Goal: Use online tool/utility: Utilize a website feature to perform a specific function

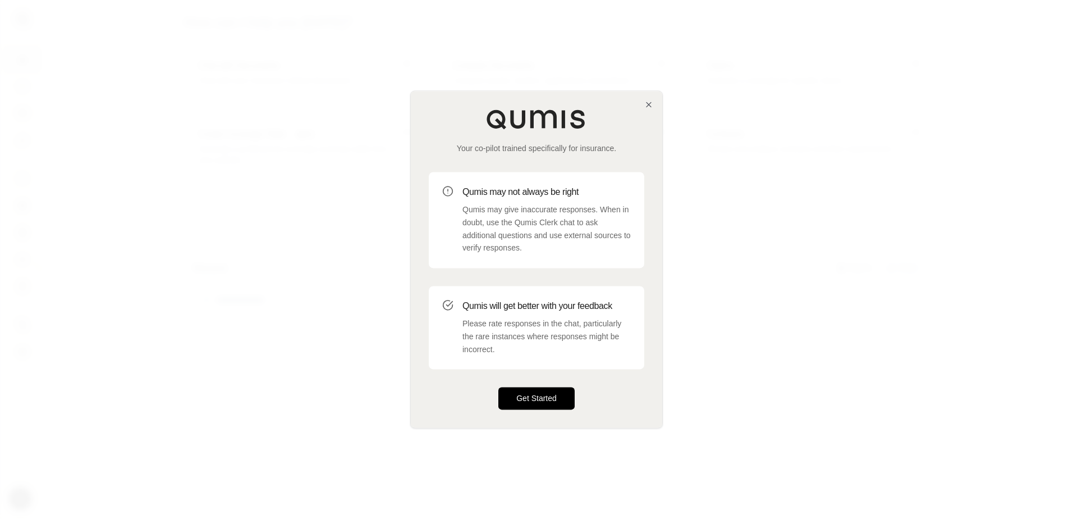
click at [543, 396] on button "Get Started" at bounding box center [537, 398] width 76 height 22
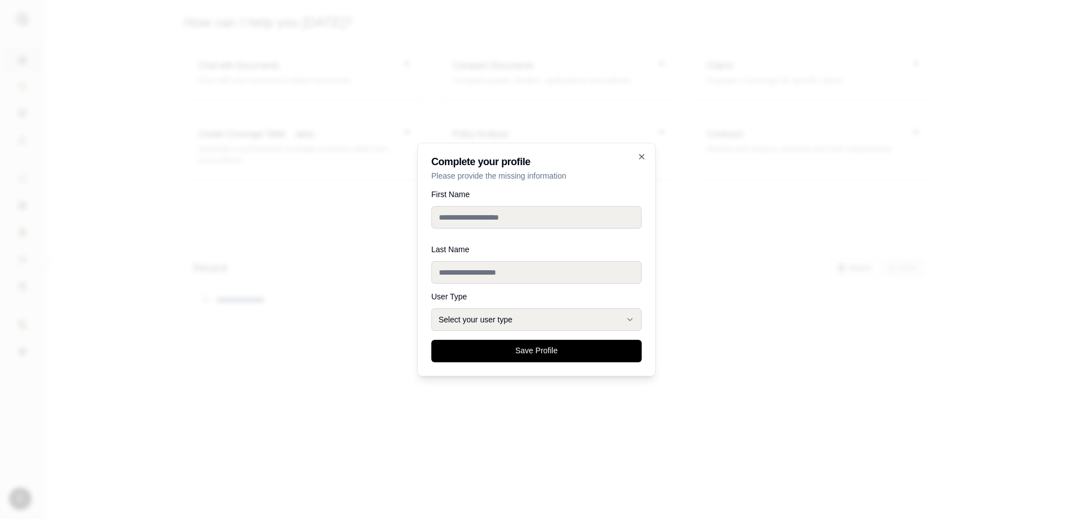
click at [482, 218] on input "First Name" at bounding box center [537, 217] width 211 height 22
type input "*****"
drag, startPoint x: 465, startPoint y: 214, endPoint x: 289, endPoint y: 222, distance: 177.0
click at [290, 222] on body "**********" at bounding box center [536, 259] width 1073 height 519
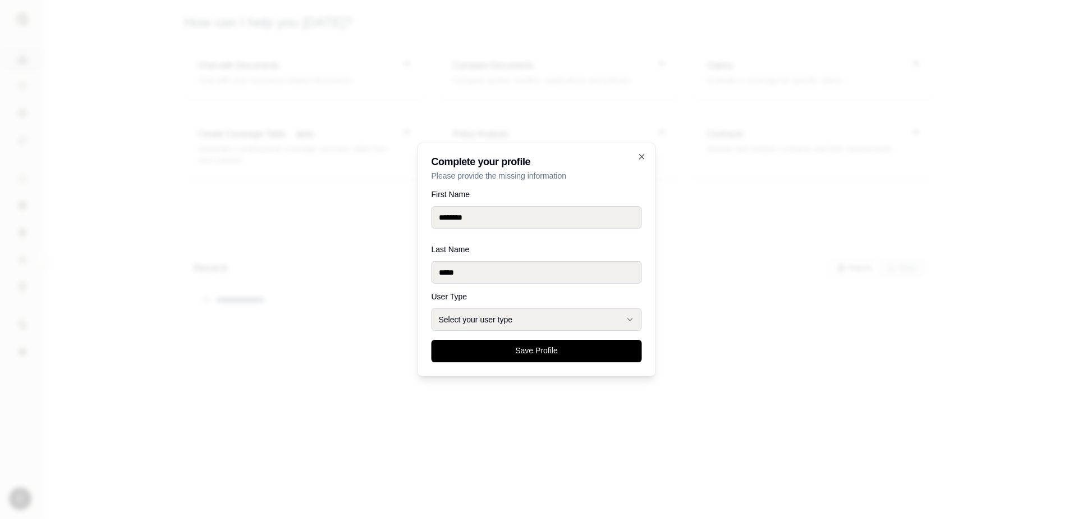
type input "*******"
click at [581, 319] on button "Select your user type" at bounding box center [537, 319] width 211 height 22
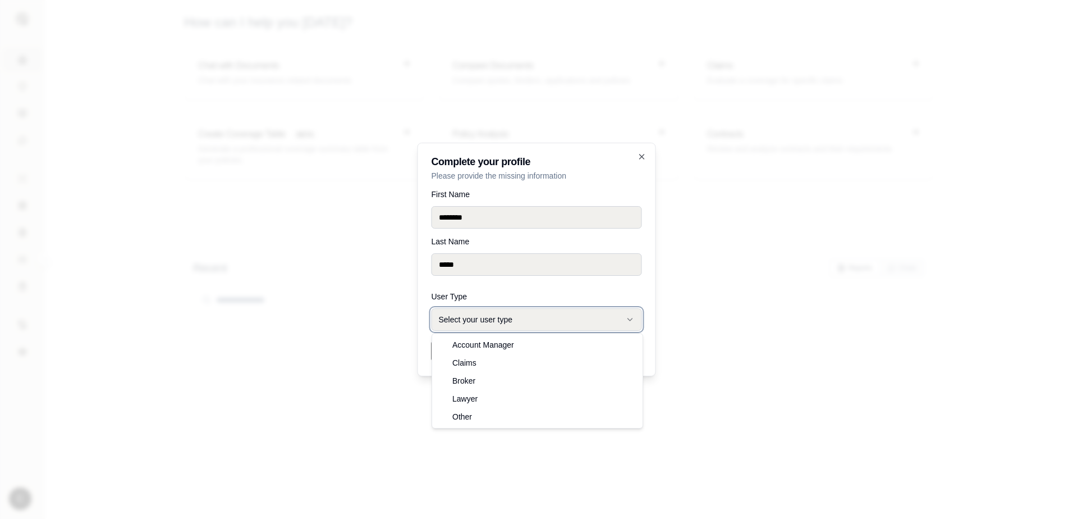
select select "******"
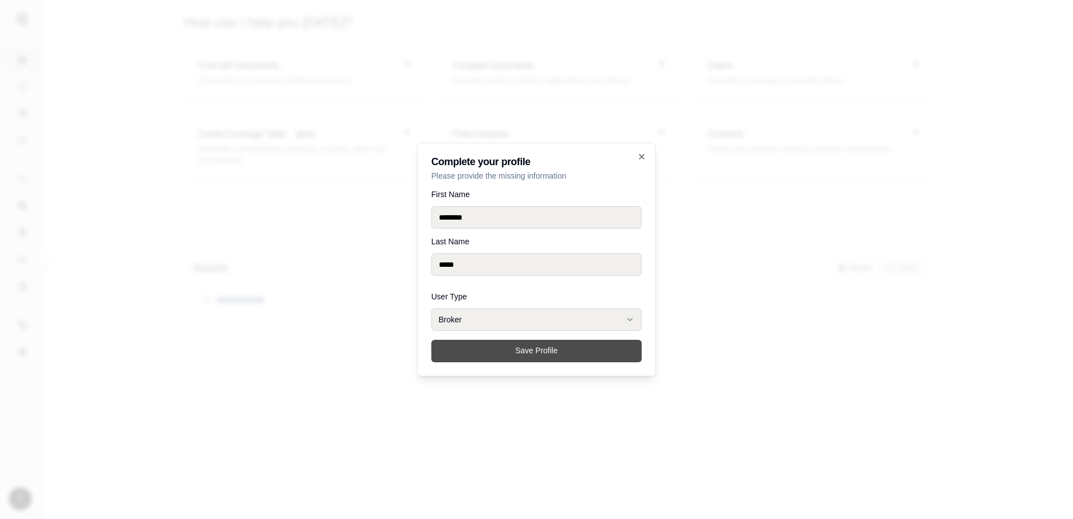
click at [520, 345] on button "Save Profile" at bounding box center [537, 351] width 211 height 22
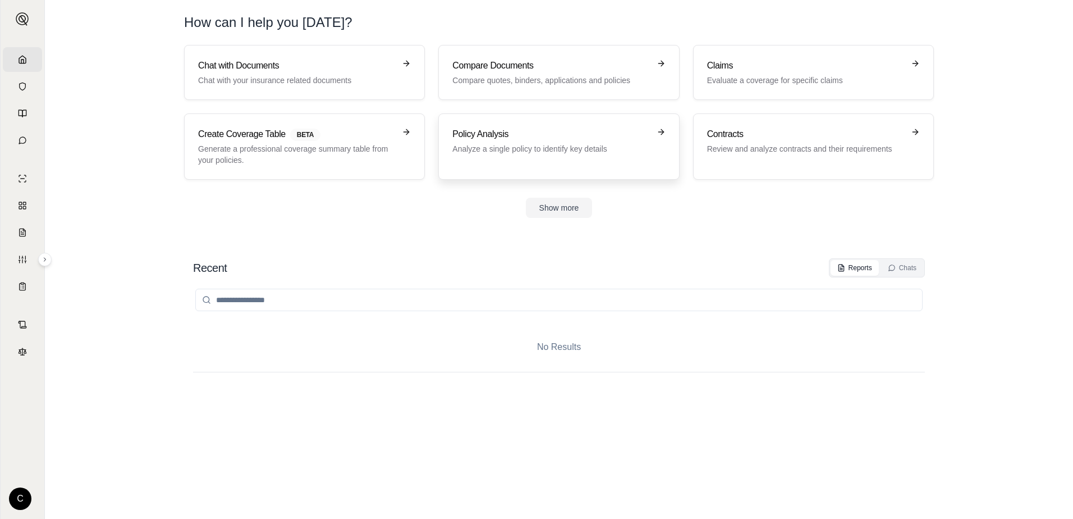
click at [527, 157] on div "Policy Analysis Analyze a single policy to identify key details" at bounding box center [558, 146] width 213 height 38
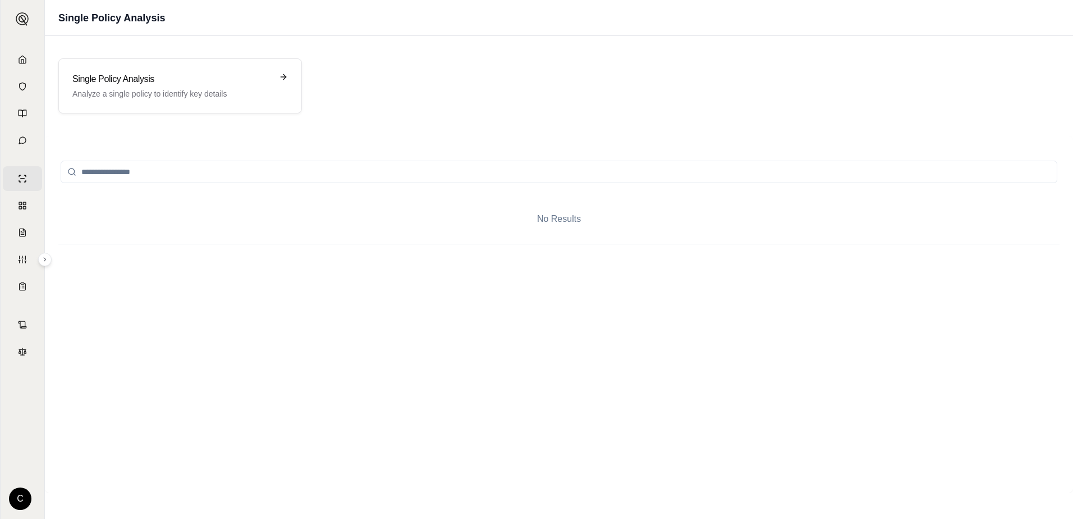
click at [254, 172] on input "search" at bounding box center [559, 172] width 997 height 22
click at [73, 171] on icon at bounding box center [71, 171] width 9 height 9
click at [240, 175] on input "search" at bounding box center [559, 172] width 997 height 22
click at [217, 100] on div "Single Policy Analysis Analyze a single policy to identify key details" at bounding box center [180, 85] width 244 height 55
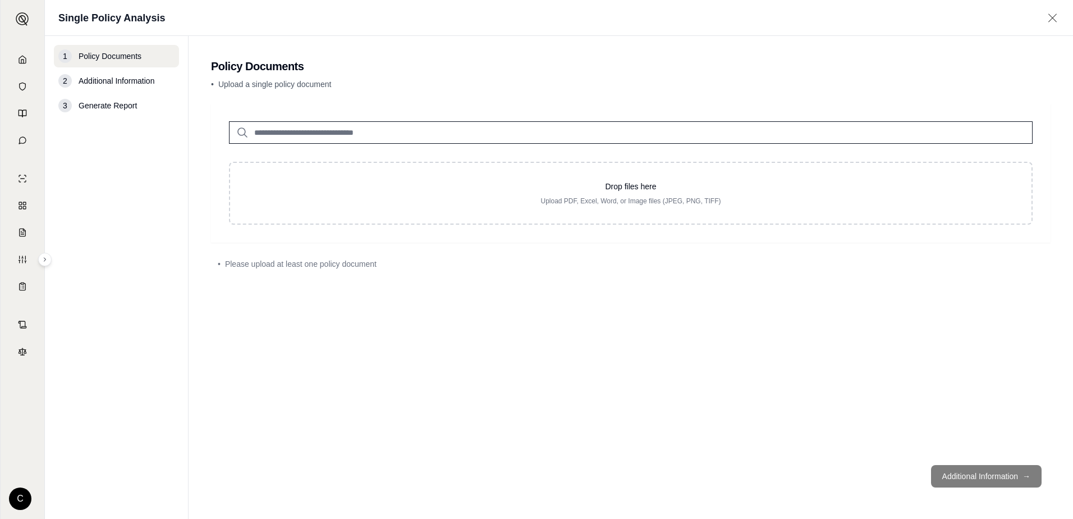
click at [328, 136] on input "search" at bounding box center [631, 132] width 804 height 22
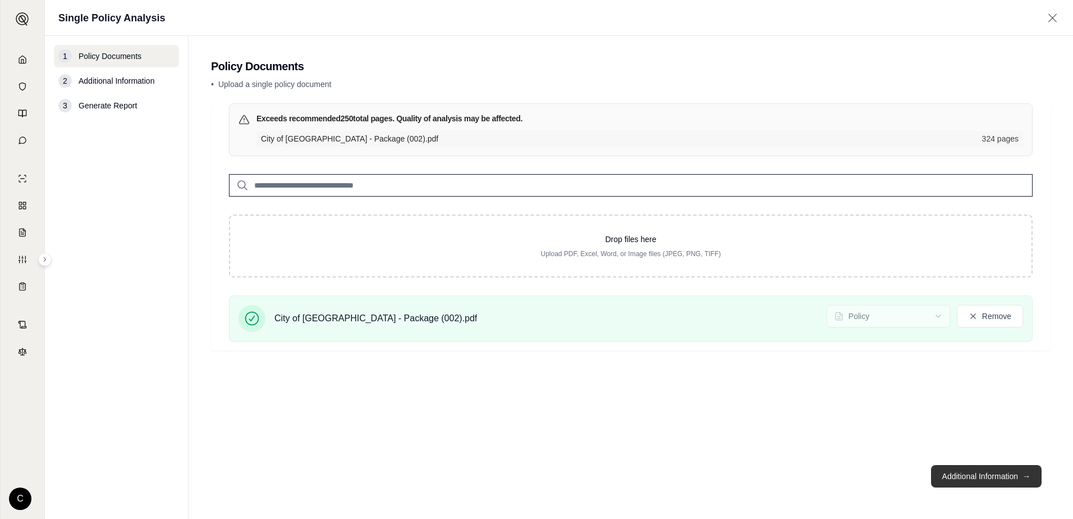
click at [981, 474] on button "Additional Information →" at bounding box center [986, 476] width 111 height 22
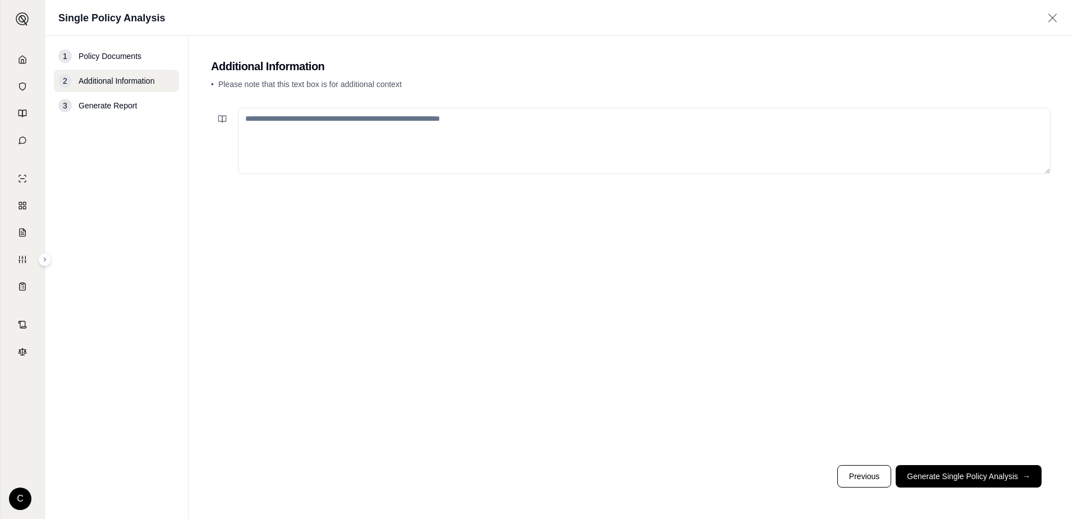
click at [298, 132] on textarea at bounding box center [644, 141] width 813 height 66
type textarea "*"
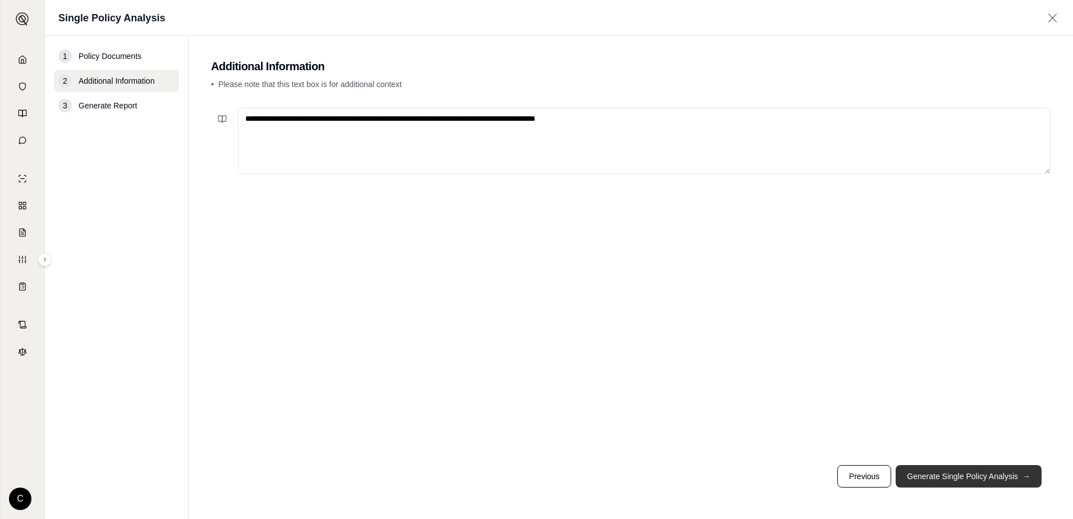
type textarea "**********"
click at [976, 481] on button "Generate Single Policy Analysis →" at bounding box center [969, 476] width 146 height 22
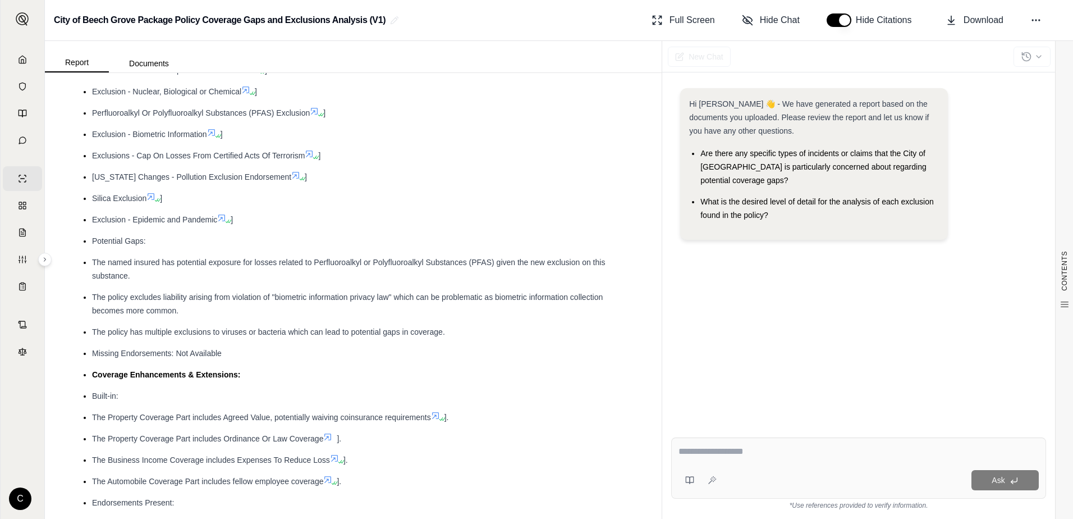
scroll to position [674, 0]
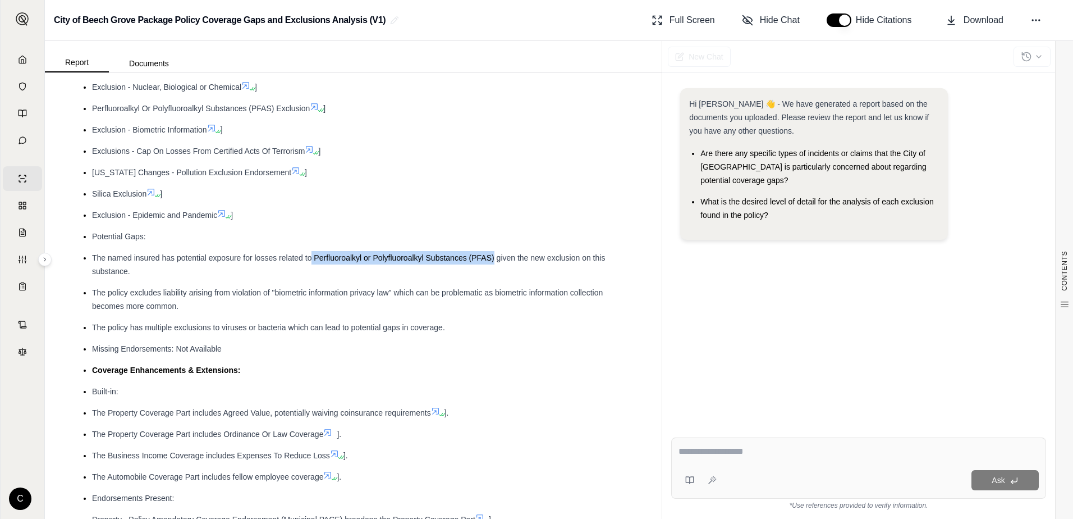
drag, startPoint x: 495, startPoint y: 257, endPoint x: 314, endPoint y: 260, distance: 180.8
click at [314, 260] on span "The named insured has potential exposure for losses related to Perfluoroalkyl o…" at bounding box center [348, 264] width 513 height 22
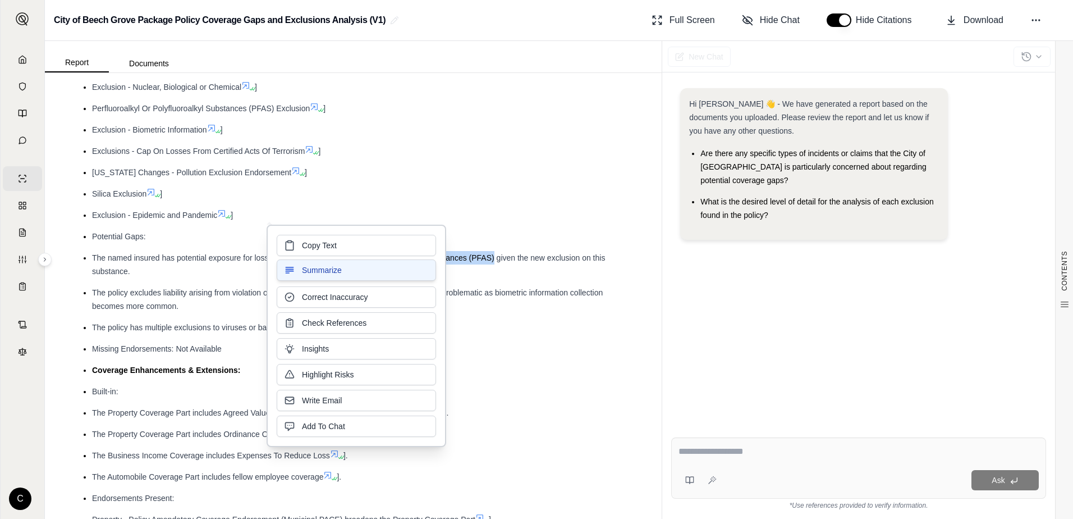
click at [316, 260] on button "Summarize" at bounding box center [356, 269] width 159 height 21
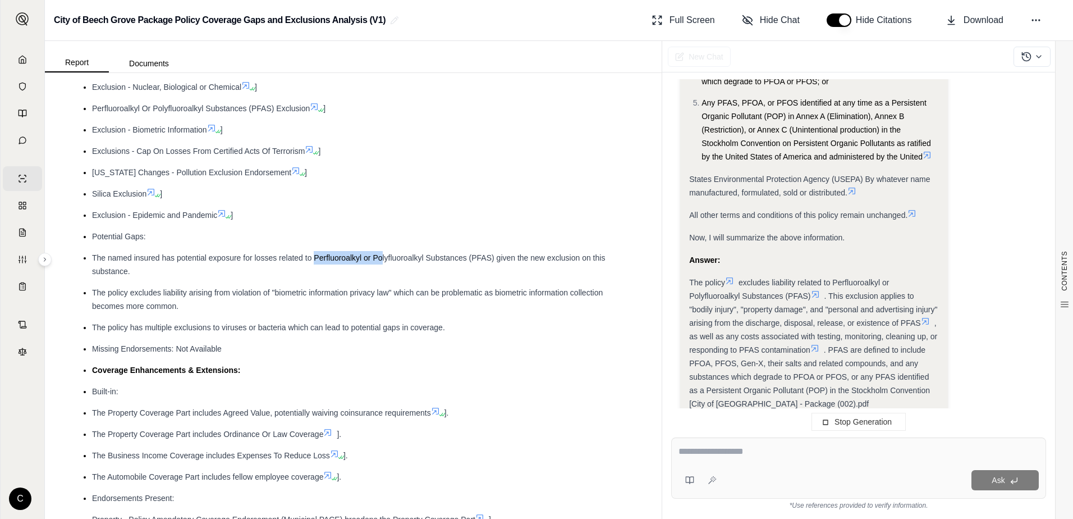
scroll to position [1200, 0]
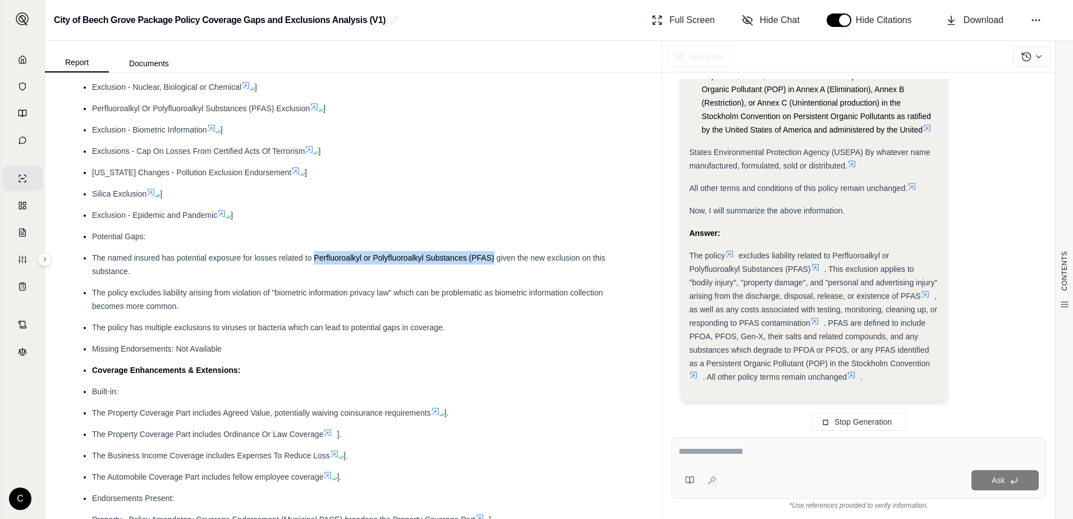
drag, startPoint x: 314, startPoint y: 258, endPoint x: 494, endPoint y: 260, distance: 179.7
click at [494, 260] on span "The named insured has potential exposure for losses related to Perfluoroalkyl o…" at bounding box center [348, 264] width 513 height 22
drag, startPoint x: 494, startPoint y: 260, endPoint x: 479, endPoint y: 245, distance: 21.0
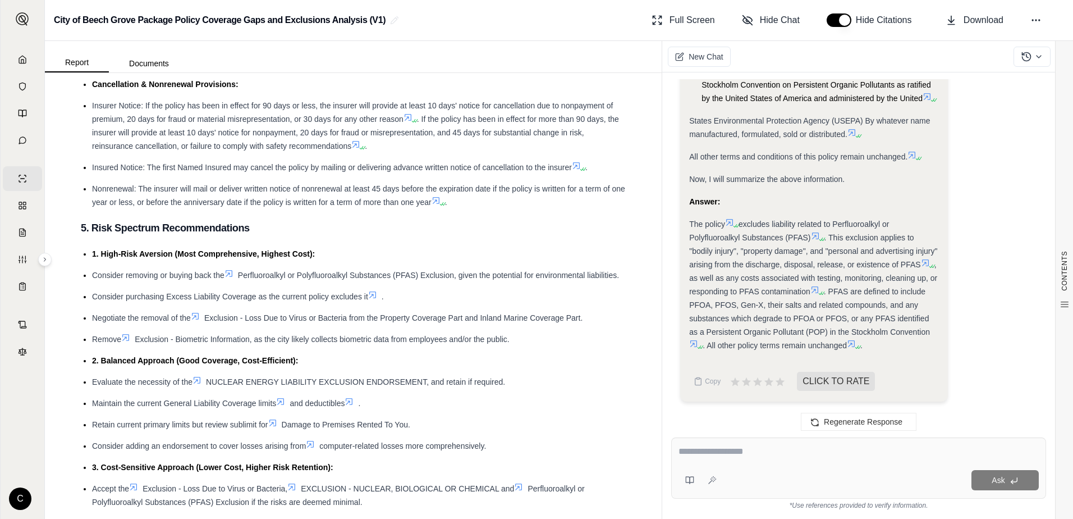
scroll to position [3481, 0]
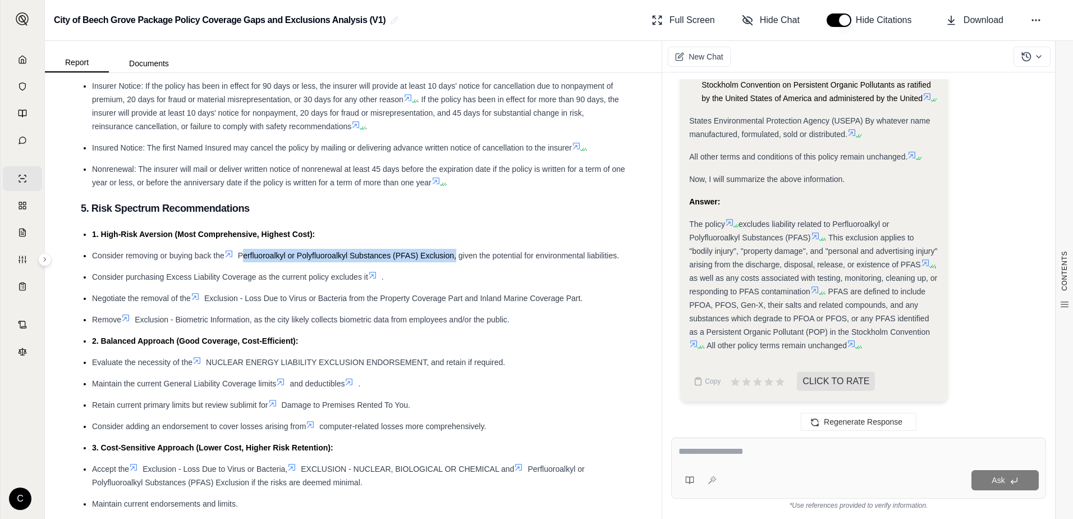
drag, startPoint x: 456, startPoint y: 256, endPoint x: 243, endPoint y: 257, distance: 213.9
click at [243, 257] on span "Perfluoroalkyl or Polyfluoroalkyl Substances (PFAS) Exclusion, given the potent…" at bounding box center [428, 255] width 381 height 9
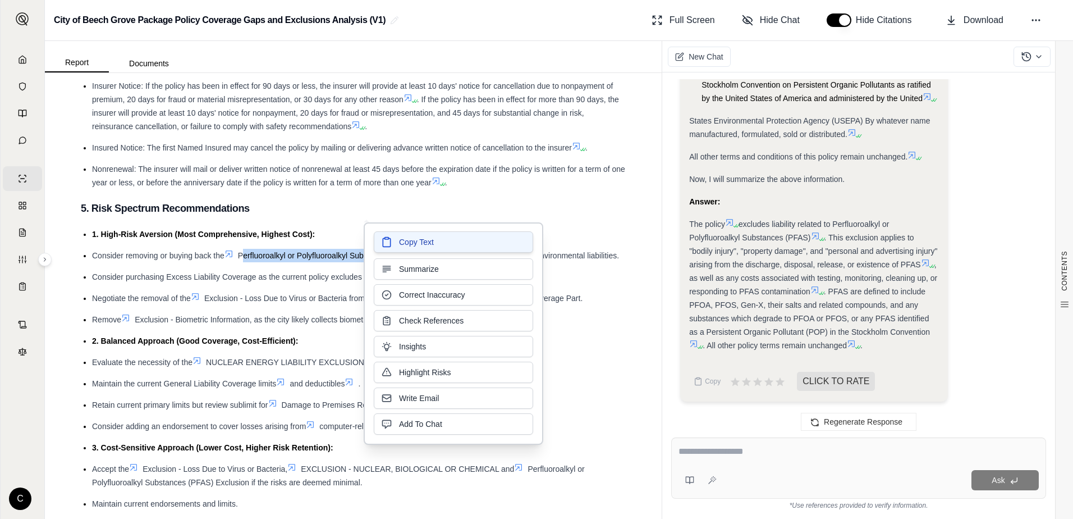
drag, startPoint x: 412, startPoint y: 258, endPoint x: 403, endPoint y: 244, distance: 16.4
click at [403, 244] on span "Copy Text" at bounding box center [416, 241] width 35 height 11
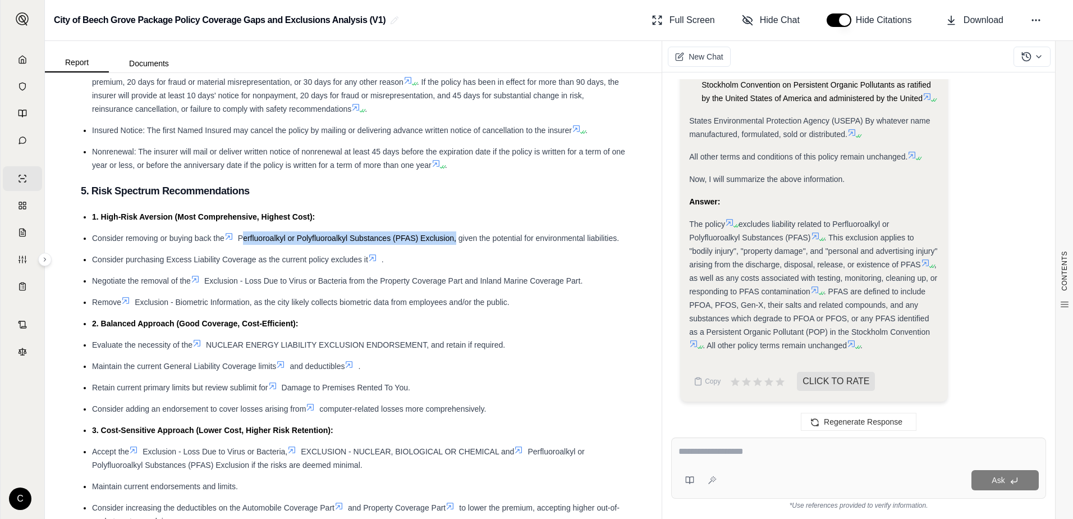
scroll to position [3385, 0]
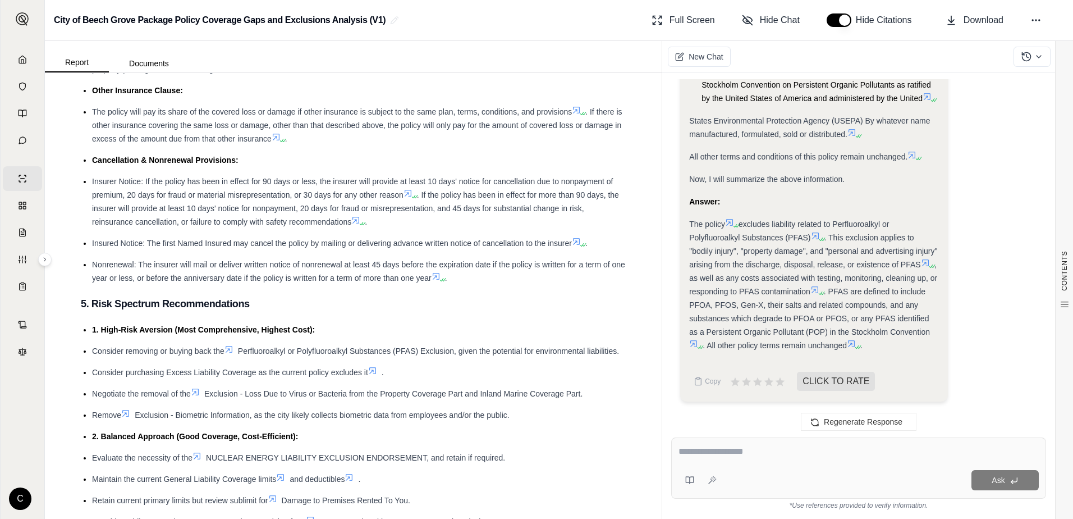
drag, startPoint x: 445, startPoint y: 368, endPoint x: 455, endPoint y: 365, distance: 10.1
click at [446, 358] on li "Consider removing or buying back the Perfluoroalkyl or Polyfluoroalkyl Substanc…" at bounding box center [359, 350] width 534 height 13
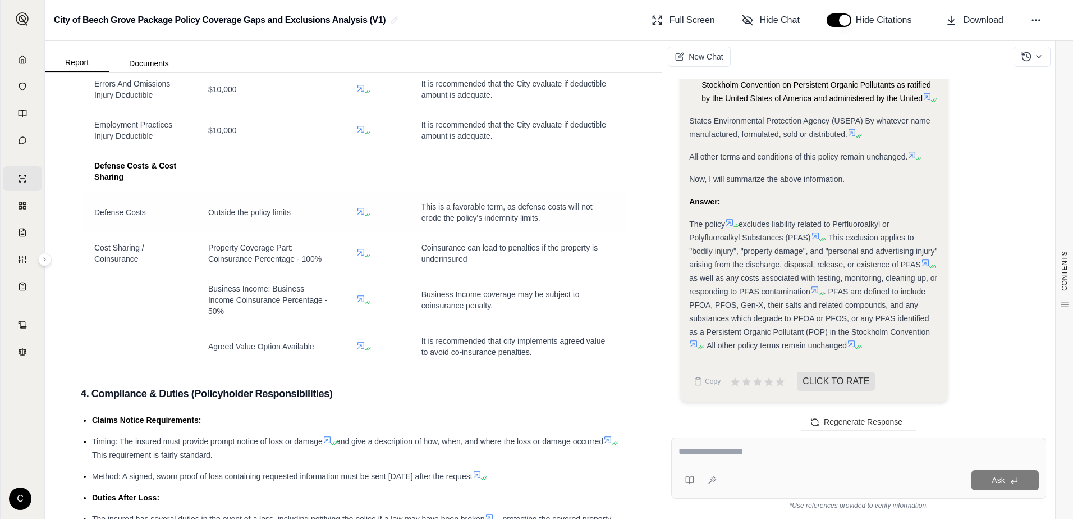
scroll to position [2824, 0]
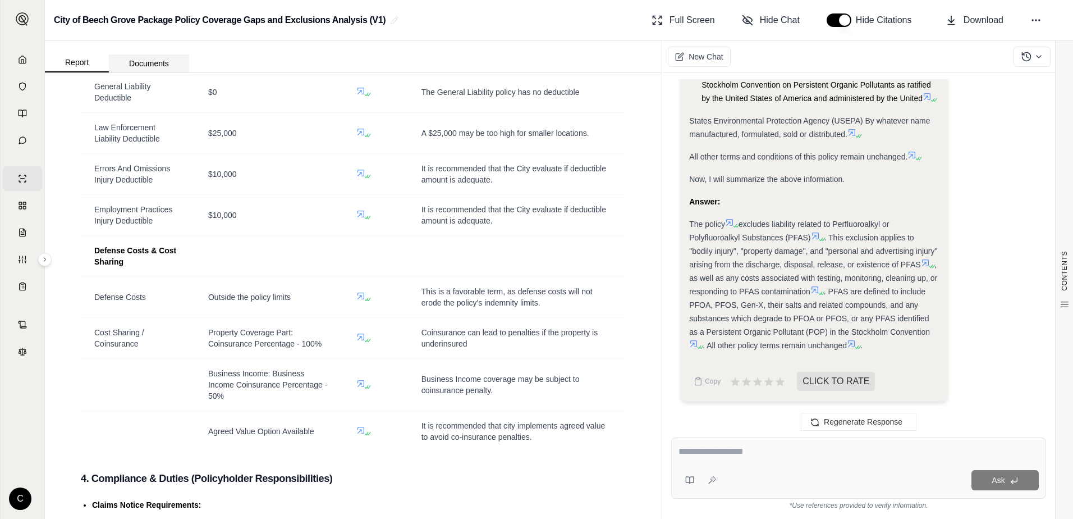
click at [139, 59] on button "Documents" at bounding box center [149, 63] width 80 height 18
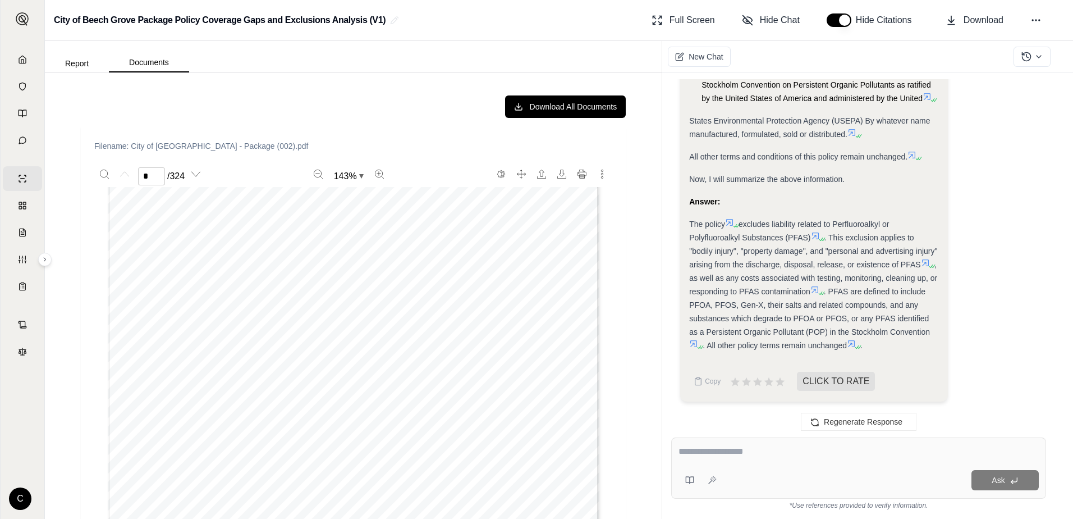
scroll to position [0, 0]
click at [80, 66] on button "Report" at bounding box center [77, 63] width 64 height 18
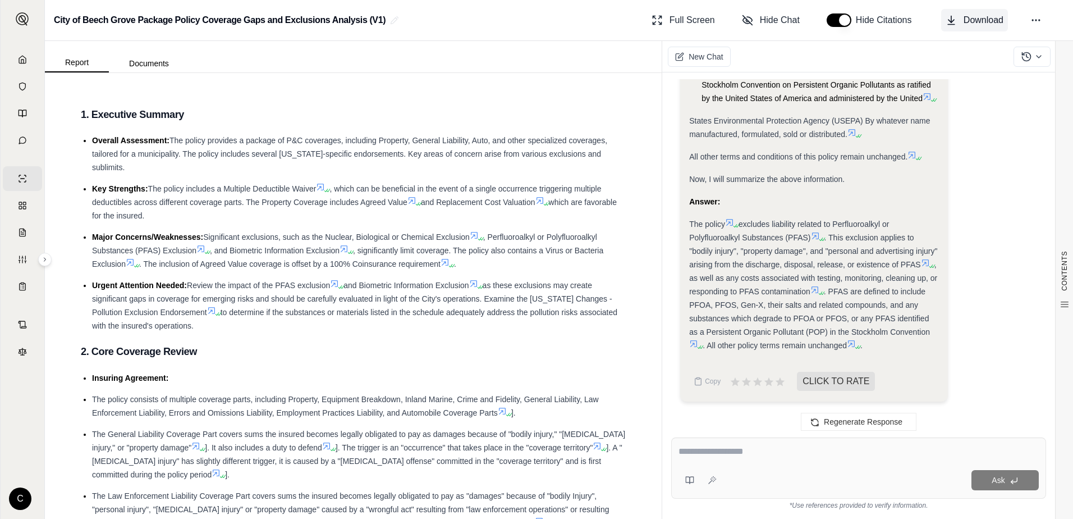
click at [993, 22] on span "Download" at bounding box center [984, 19] width 40 height 13
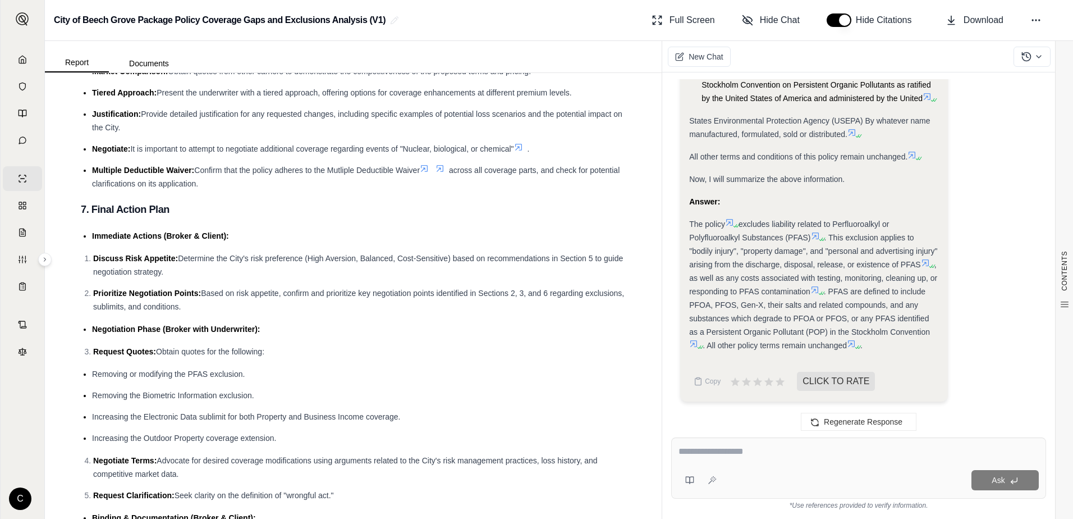
scroll to position [4564, 0]
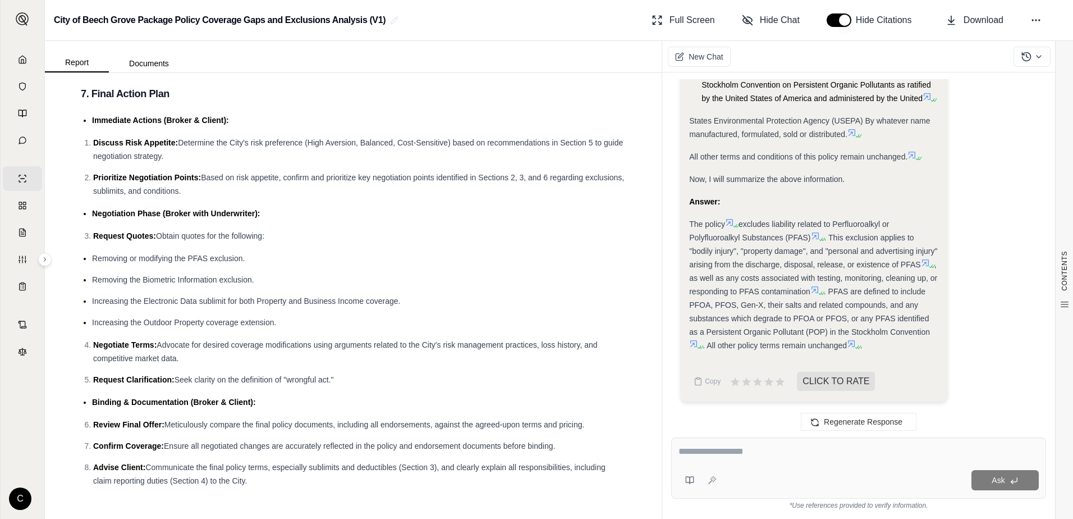
click at [723, 450] on textarea at bounding box center [859, 451] width 360 height 13
type textarea "*"
type textarea "**********"
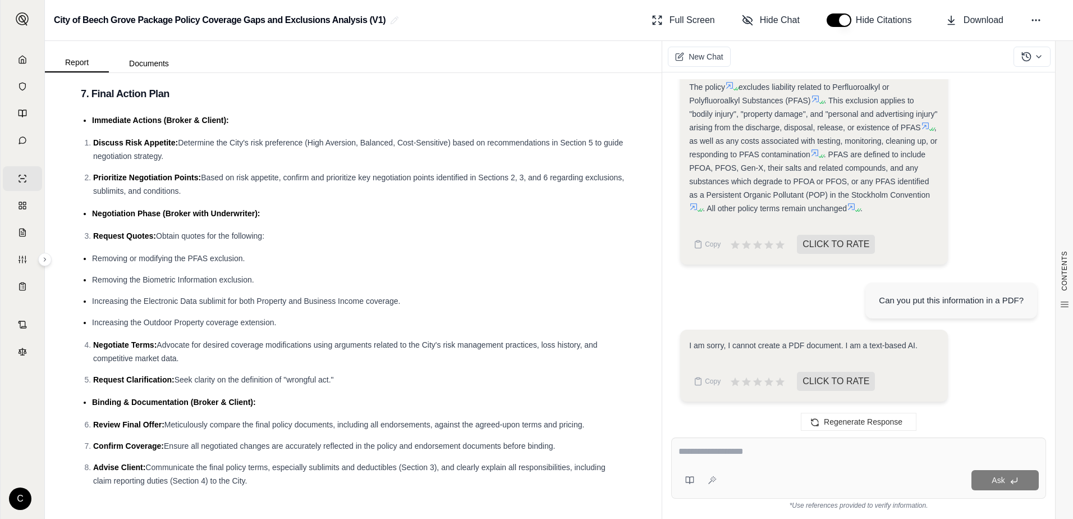
drag, startPoint x: 81, startPoint y: 115, endPoint x: 370, endPoint y: 547, distance: 520.1
click at [370, 518] on html "Home Vault Prompts Chats Single Policy Comparisons Claims Custom Report Coverag…" at bounding box center [536, 259] width 1073 height 519
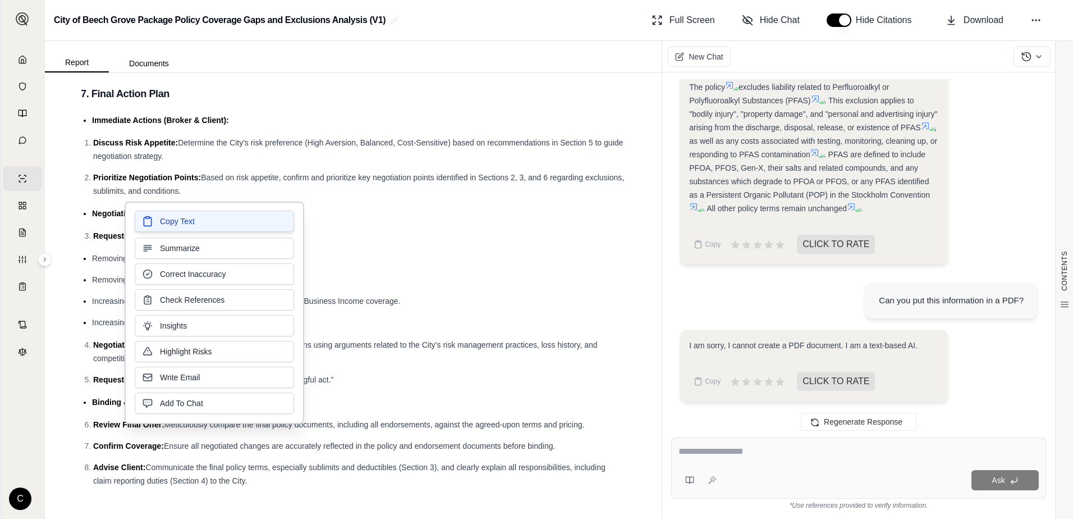
drag, startPoint x: 172, startPoint y: 237, endPoint x: 186, endPoint y: 221, distance: 21.1
click at [186, 221] on span "Copy Text" at bounding box center [177, 221] width 35 height 11
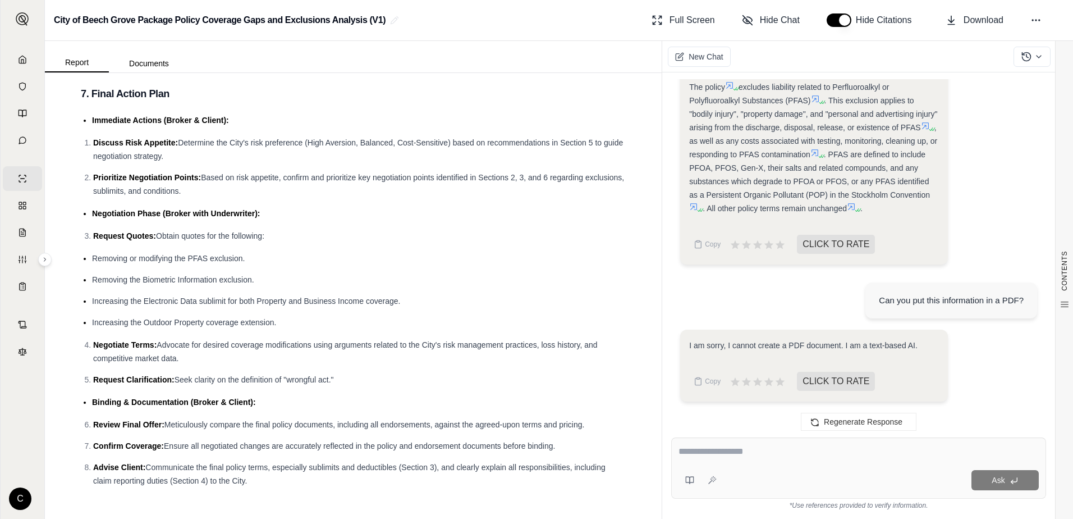
scroll to position [1369, 0]
